Goal: Task Accomplishment & Management: Manage account settings

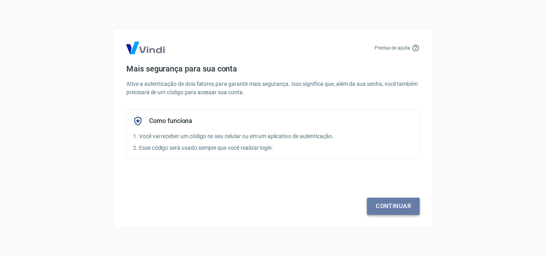
click at [402, 206] on link "Continuar" at bounding box center [393, 206] width 53 height 17
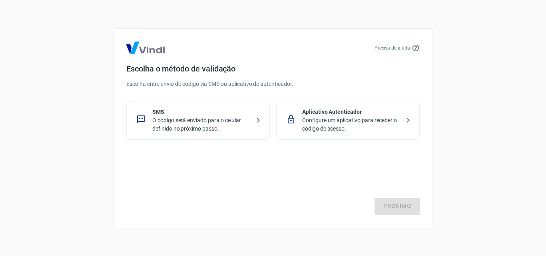
click at [202, 121] on p "O código será enviado para o celular definido no próximo passo." at bounding box center [201, 124] width 98 height 17
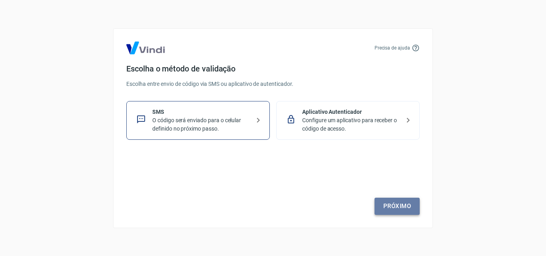
click at [398, 210] on link "Próximo" at bounding box center [396, 206] width 45 height 17
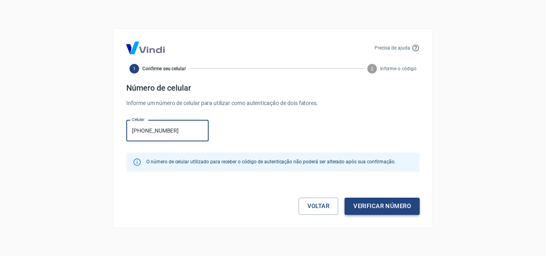
type input "[PHONE_NUMBER]"
click at [373, 205] on button "Verificar número" at bounding box center [382, 206] width 75 height 17
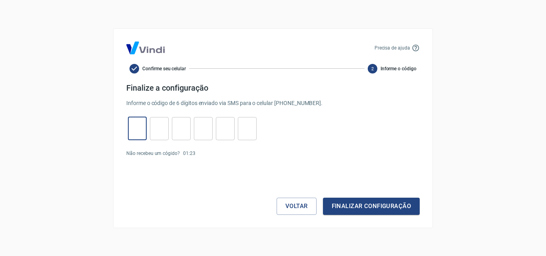
click at [137, 133] on input "tel" at bounding box center [137, 128] width 19 height 17
type input "0"
type input "8"
type input "0"
type input "2"
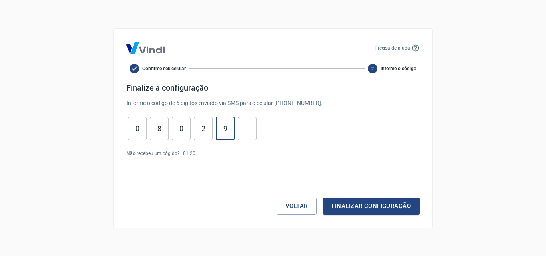
type input "9"
type input "8"
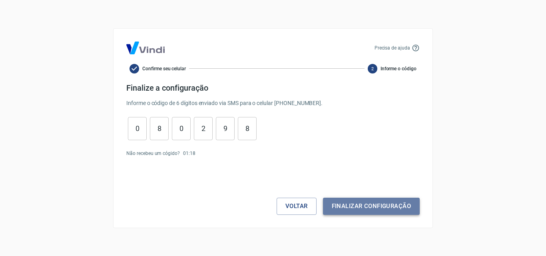
click at [398, 210] on button "Finalizar configuração" at bounding box center [371, 206] width 97 height 17
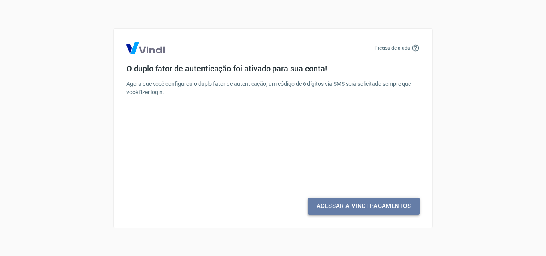
click at [372, 208] on link "Acessar a Vindi Pagamentos" at bounding box center [364, 206] width 112 height 17
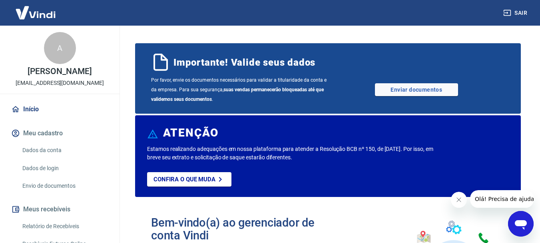
click at [38, 133] on button "Meu cadastro" at bounding box center [60, 133] width 100 height 18
click at [416, 90] on link "Enviar documentos" at bounding box center [416, 89] width 83 height 13
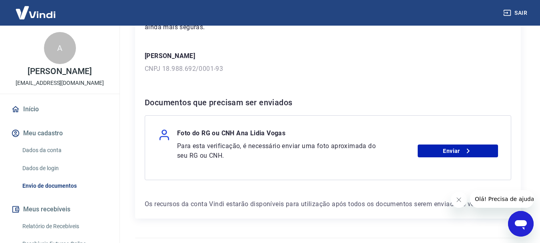
scroll to position [120, 0]
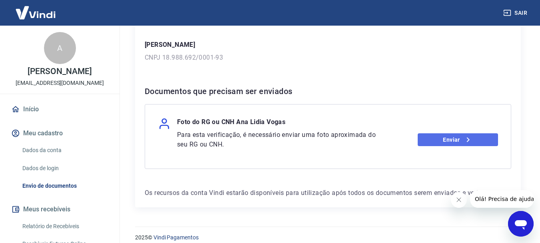
click at [449, 139] on link "Enviar" at bounding box center [458, 139] width 80 height 13
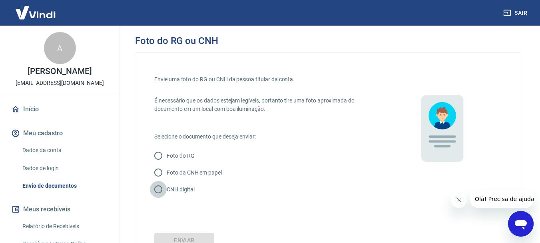
click at [157, 189] on input "CNH digital" at bounding box center [158, 189] width 17 height 17
radio input "true"
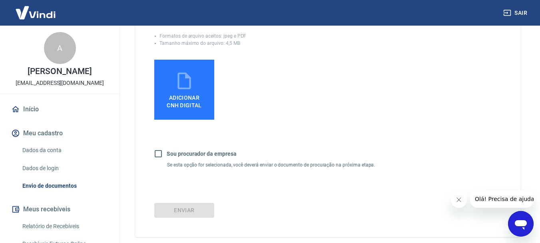
scroll to position [106, 0]
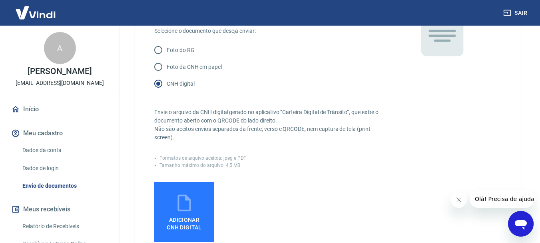
click at [189, 202] on icon at bounding box center [184, 203] width 20 height 20
click at [0, 0] on input "Adicionar CNH Digital" at bounding box center [0, 0] width 0 height 0
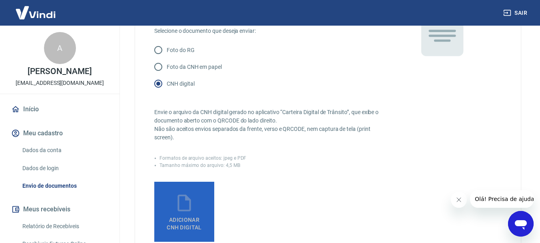
click at [190, 207] on icon at bounding box center [183, 202] width 13 height 17
click at [0, 0] on input "Adicionar CNH Digital" at bounding box center [0, 0] width 0 height 0
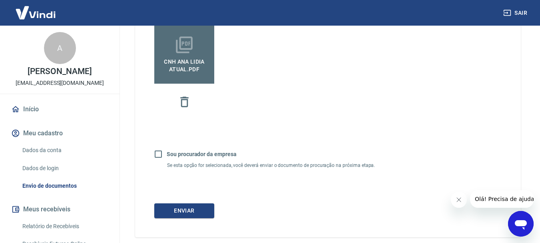
scroll to position [265, 0]
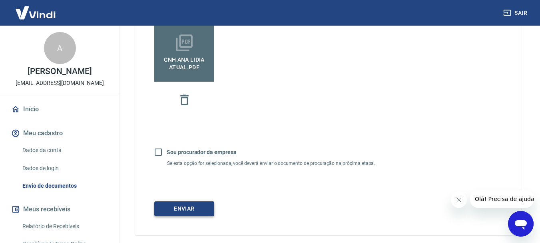
click at [186, 206] on button "Enviar" at bounding box center [184, 208] width 60 height 15
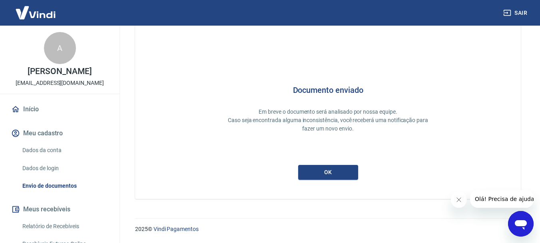
scroll to position [35, 0]
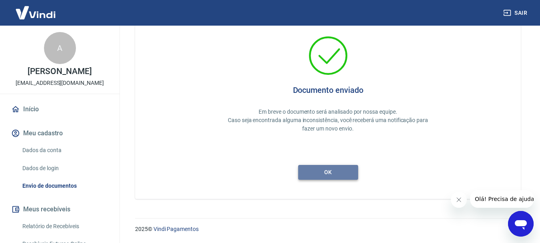
click at [329, 173] on button "ok" at bounding box center [328, 172] width 60 height 15
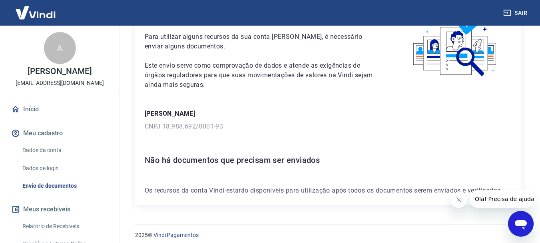
scroll to position [57, 0]
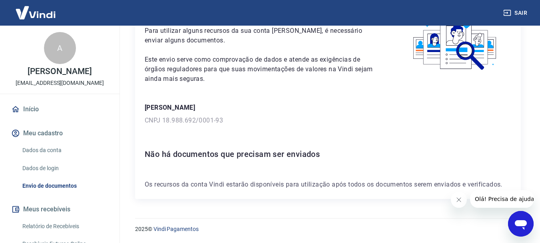
click at [47, 132] on button "Meu cadastro" at bounding box center [60, 133] width 100 height 18
click at [47, 147] on link "Dados da conta" at bounding box center [64, 150] width 91 height 16
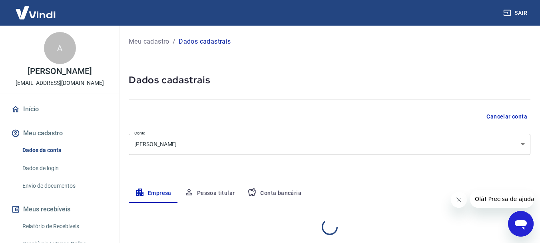
select select "RJ"
select select "business"
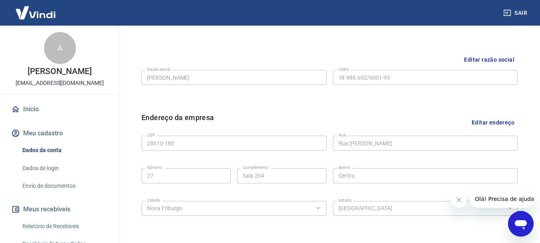
scroll to position [174, 0]
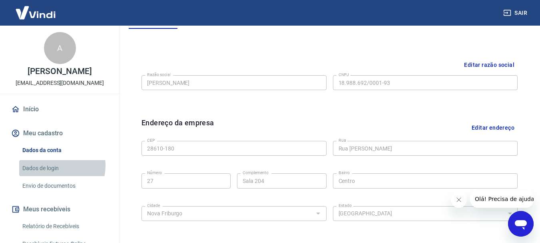
click at [50, 165] on link "Dados de login" at bounding box center [64, 168] width 91 height 16
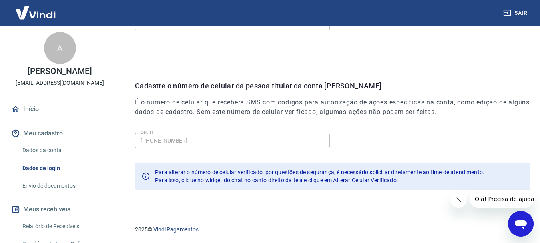
scroll to position [269, 0]
click at [62, 185] on link "Envio de documentos" at bounding box center [64, 185] width 91 height 16
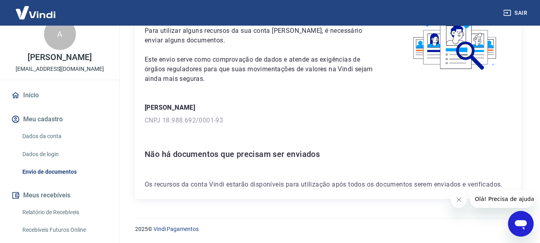
scroll to position [13, 0]
click at [56, 134] on link "Dados da conta" at bounding box center [64, 137] width 91 height 16
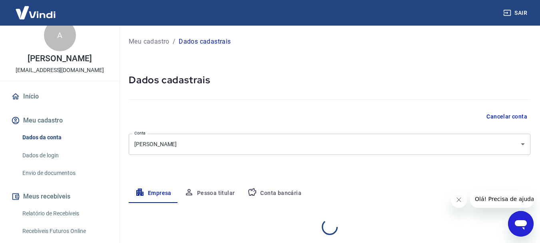
select select "RJ"
select select "business"
click at [273, 194] on button "Conta bancária" at bounding box center [274, 192] width 67 height 19
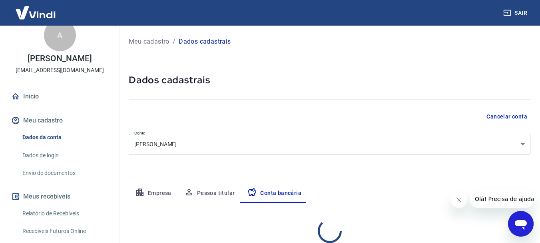
select select "1"
